Goal: Information Seeking & Learning: Learn about a topic

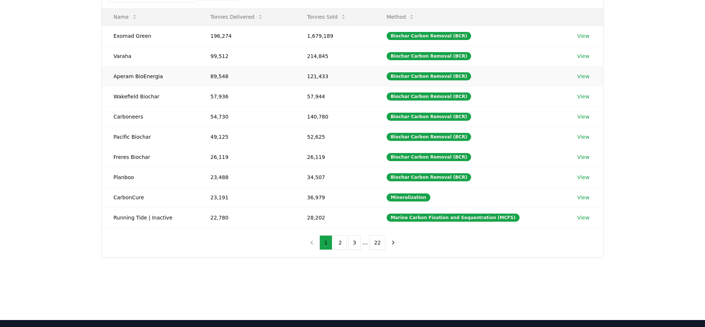
scroll to position [98, 0]
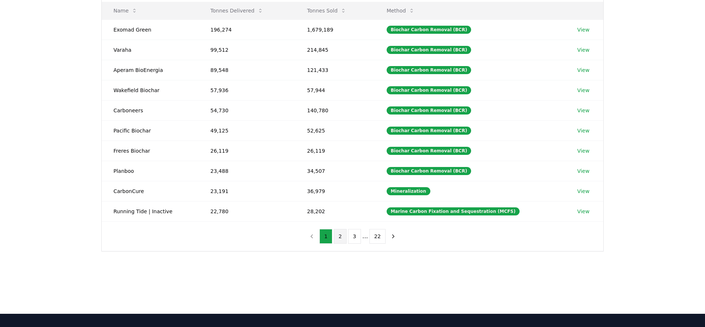
click at [339, 235] on button "2" at bounding box center [340, 236] width 13 height 15
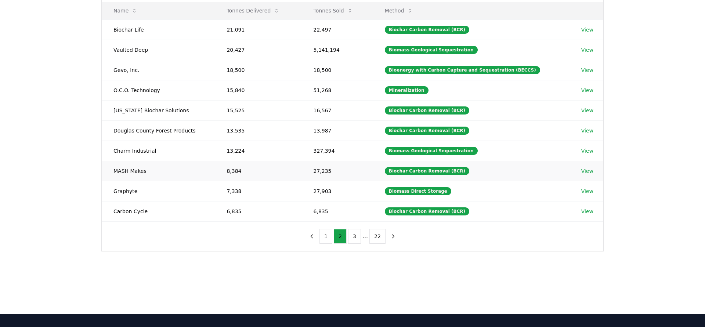
scroll to position [0, 0]
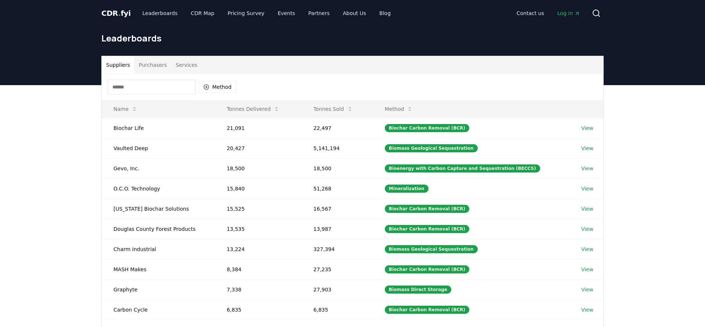
click at [151, 61] on button "Purchasers" at bounding box center [152, 65] width 37 height 18
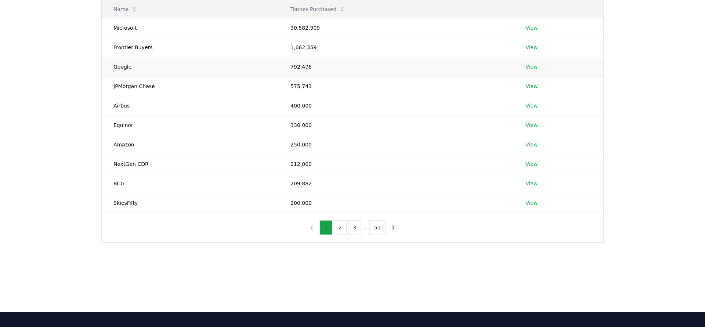
scroll to position [137, 0]
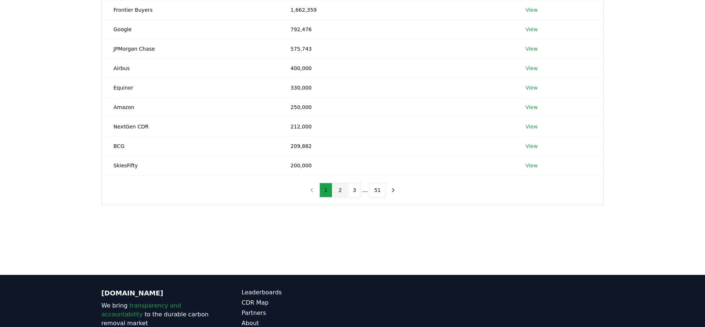
click at [345, 190] on button "2" at bounding box center [340, 190] width 13 height 15
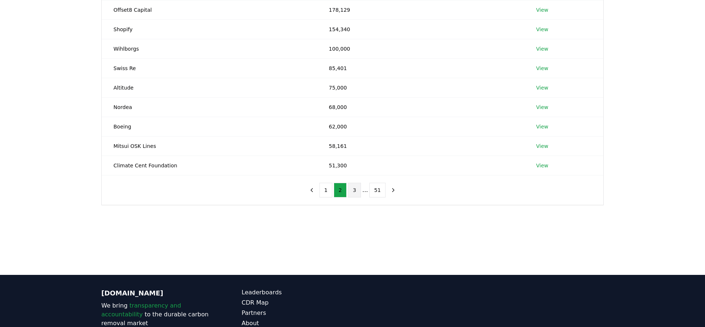
click at [354, 191] on button "3" at bounding box center [354, 190] width 13 height 15
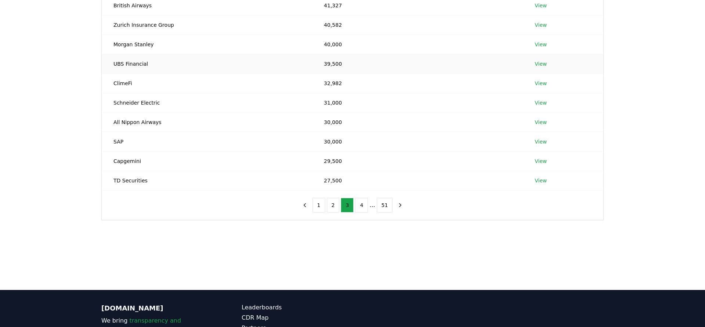
scroll to position [118, 0]
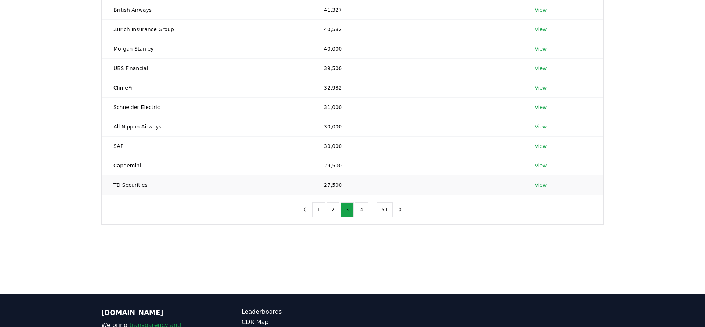
click at [539, 186] on link "View" at bounding box center [540, 184] width 12 height 7
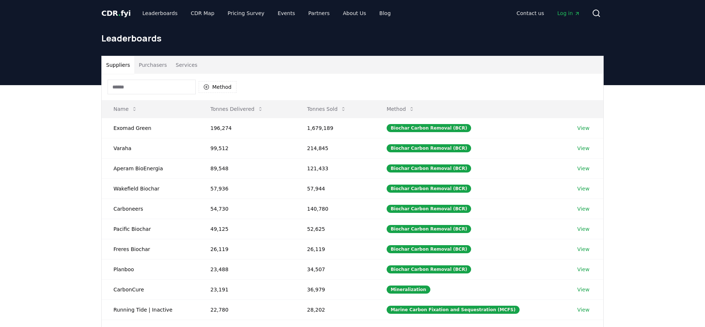
click at [151, 64] on button "Purchasers" at bounding box center [152, 65] width 37 height 18
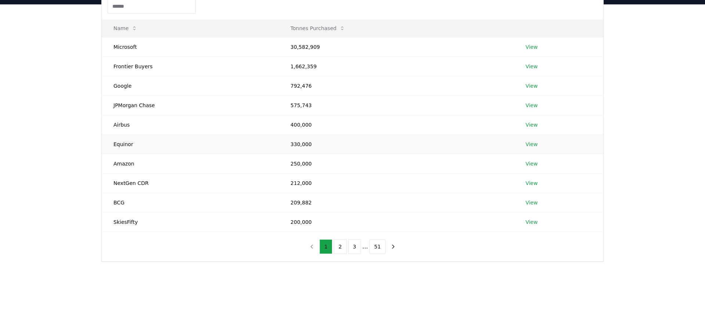
scroll to position [203, 0]
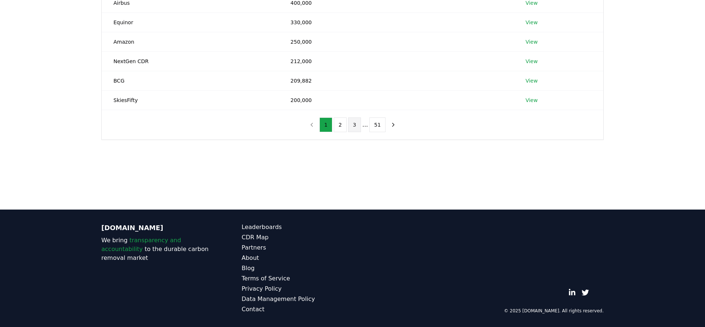
click at [351, 127] on button "3" at bounding box center [354, 124] width 13 height 15
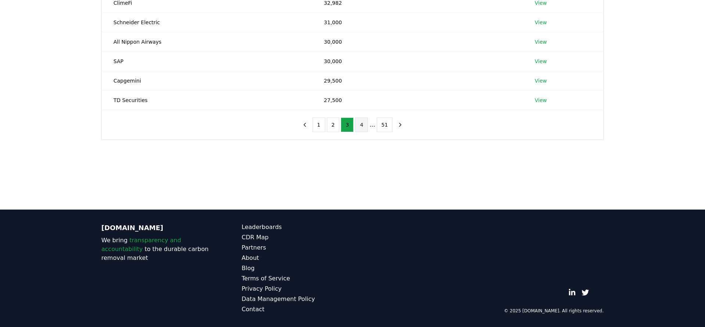
click at [364, 126] on button "4" at bounding box center [361, 124] width 13 height 15
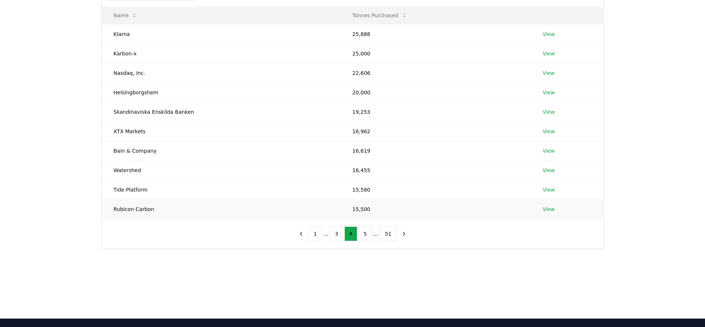
scroll to position [87, 0]
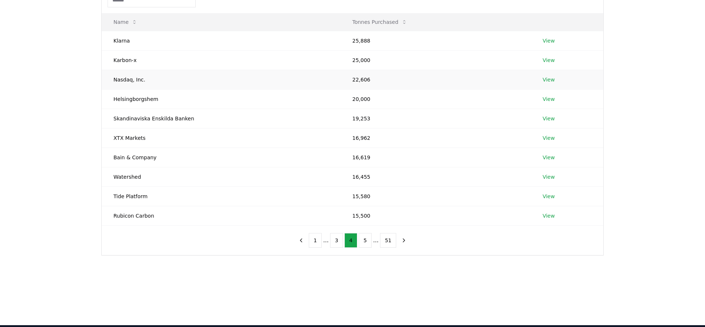
click at [549, 80] on link "View" at bounding box center [549, 79] width 12 height 7
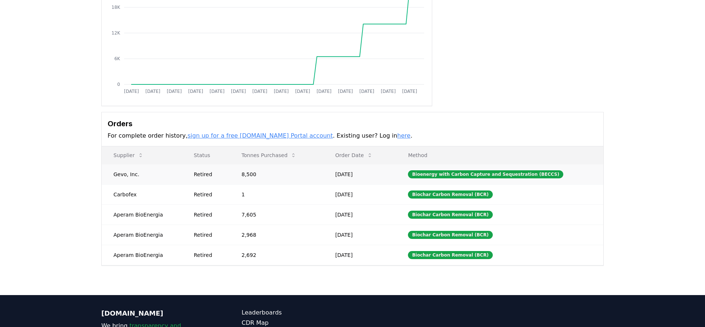
scroll to position [108, 0]
